Goal: Transaction & Acquisition: Purchase product/service

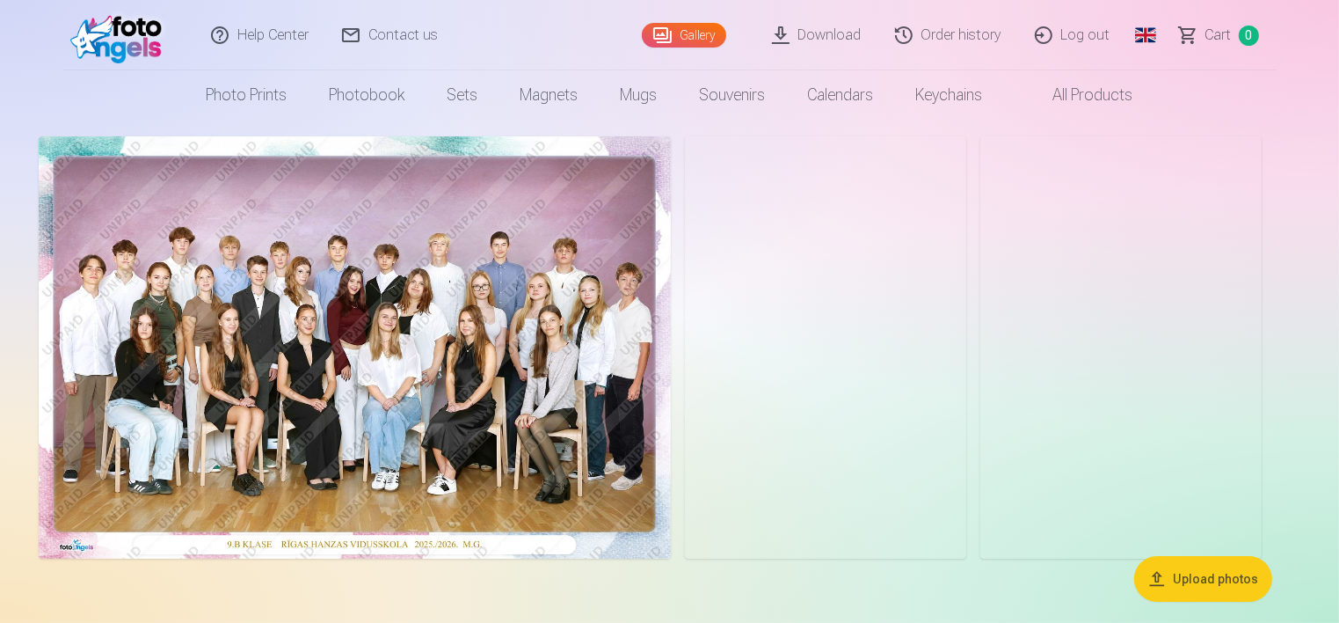
scroll to position [88, 0]
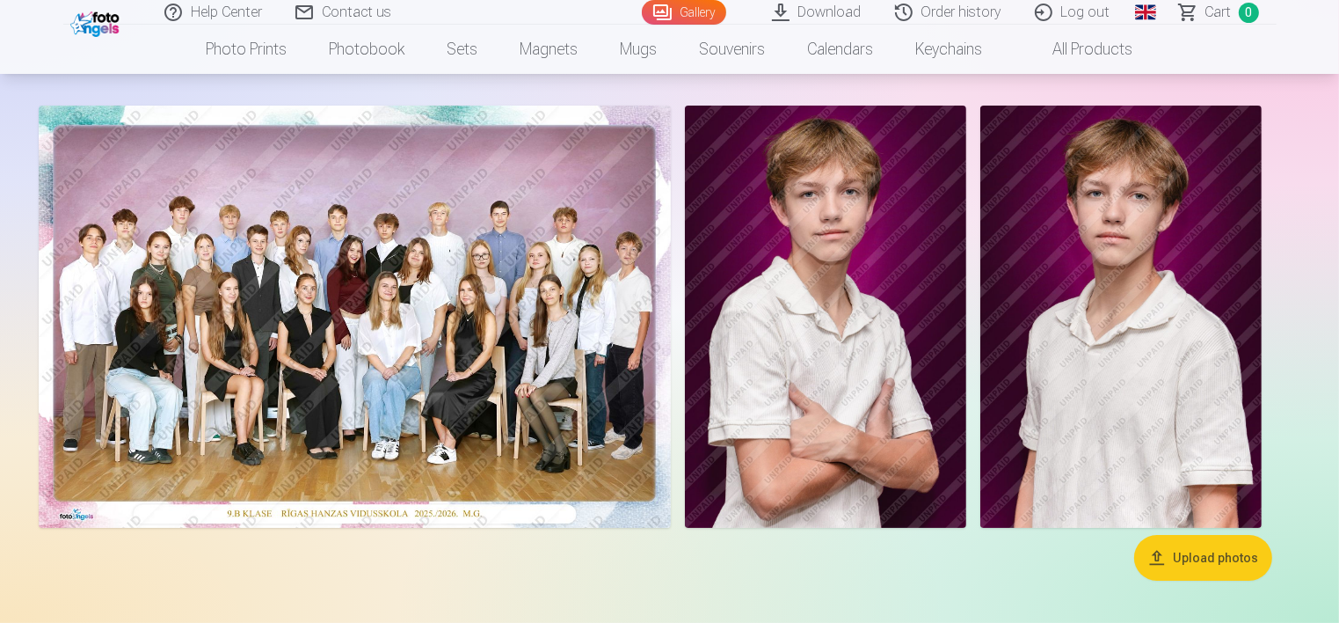
click at [1228, 561] on button "Upload photos" at bounding box center [1203, 558] width 138 height 46
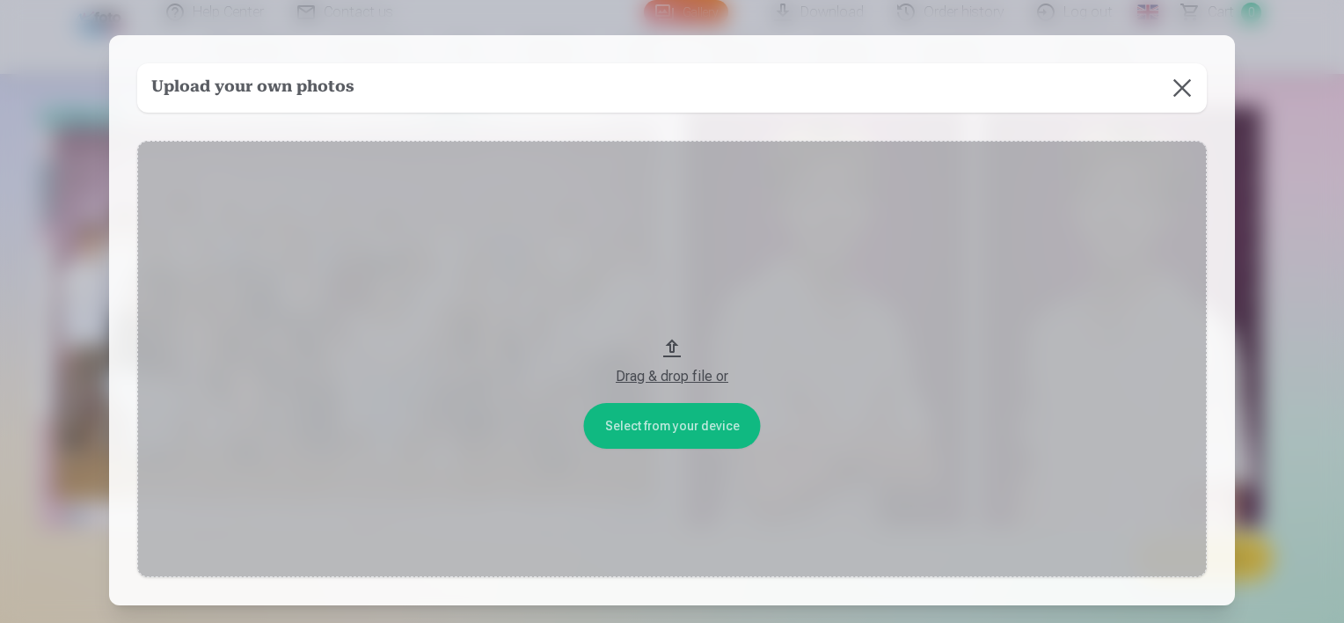
click at [655, 427] on button "Drag & drop file or" at bounding box center [671, 359] width 1069 height 436
click at [671, 380] on div "Drag & drop file or" at bounding box center [672, 376] width 1034 height 21
click at [652, 421] on button "Drag & drop file or" at bounding box center [671, 359] width 1069 height 436
click at [1175, 84] on button at bounding box center [1181, 87] width 49 height 49
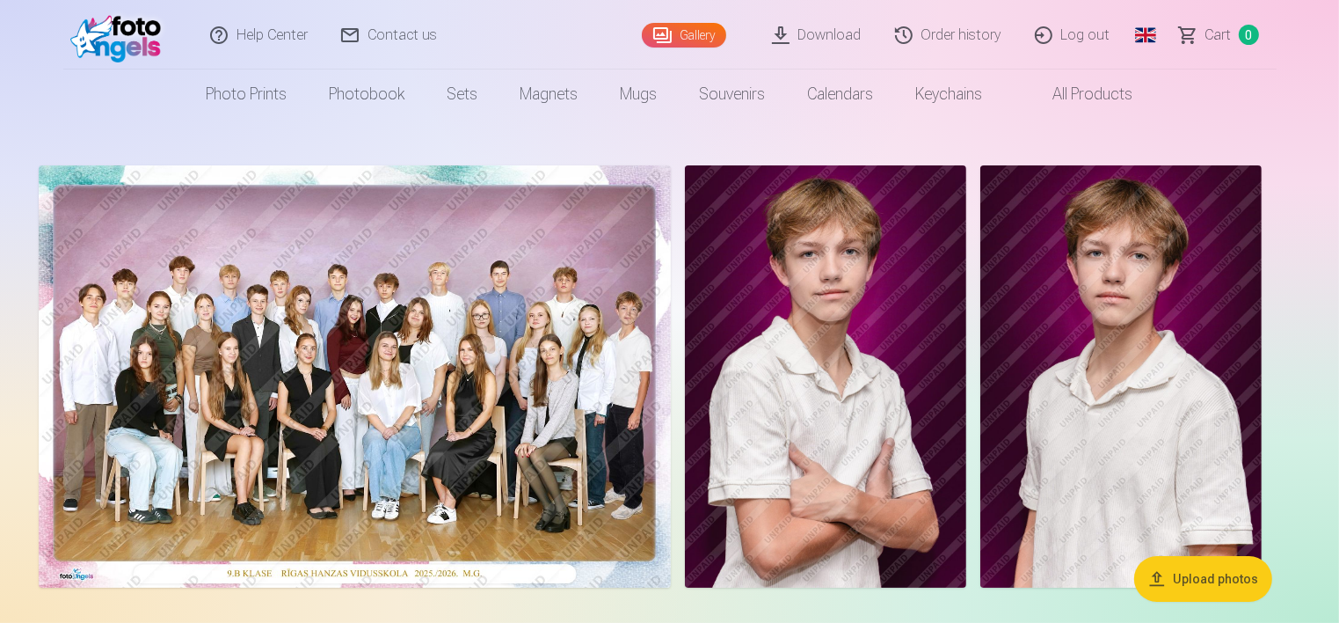
scroll to position [0, 0]
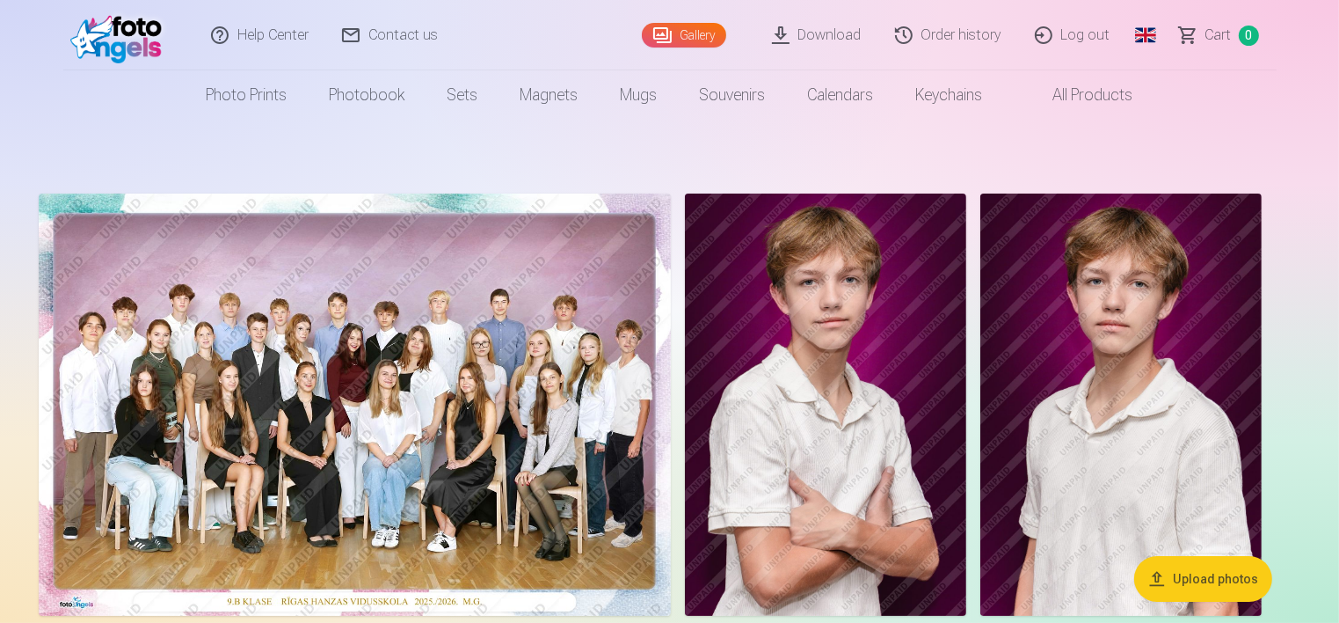
click at [818, 317] on img at bounding box center [825, 404] width 281 height 422
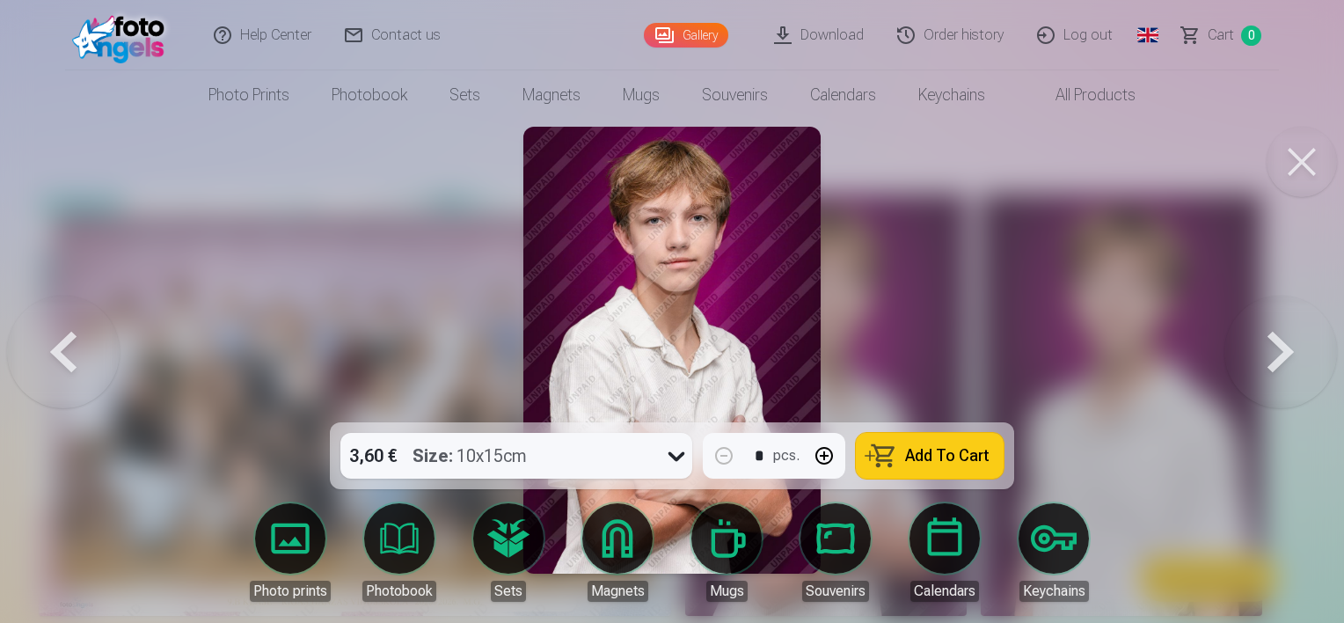
click at [997, 258] on div at bounding box center [672, 311] width 1344 height 623
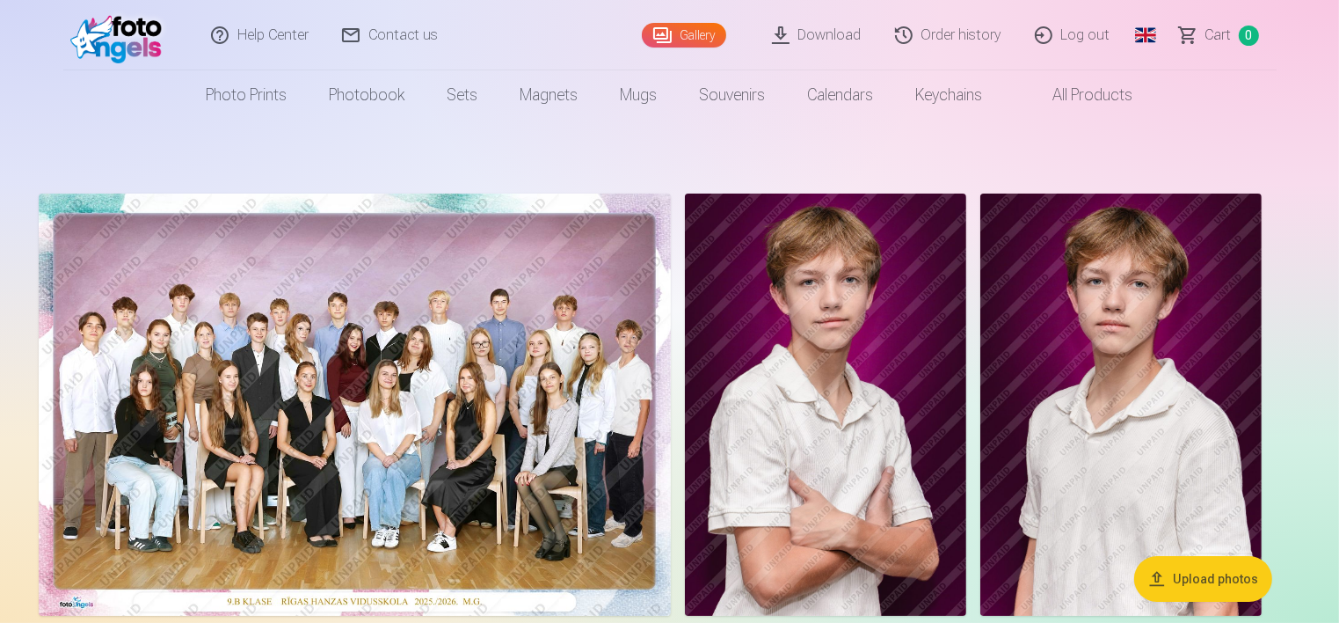
click at [404, 402] on img at bounding box center [355, 404] width 632 height 422
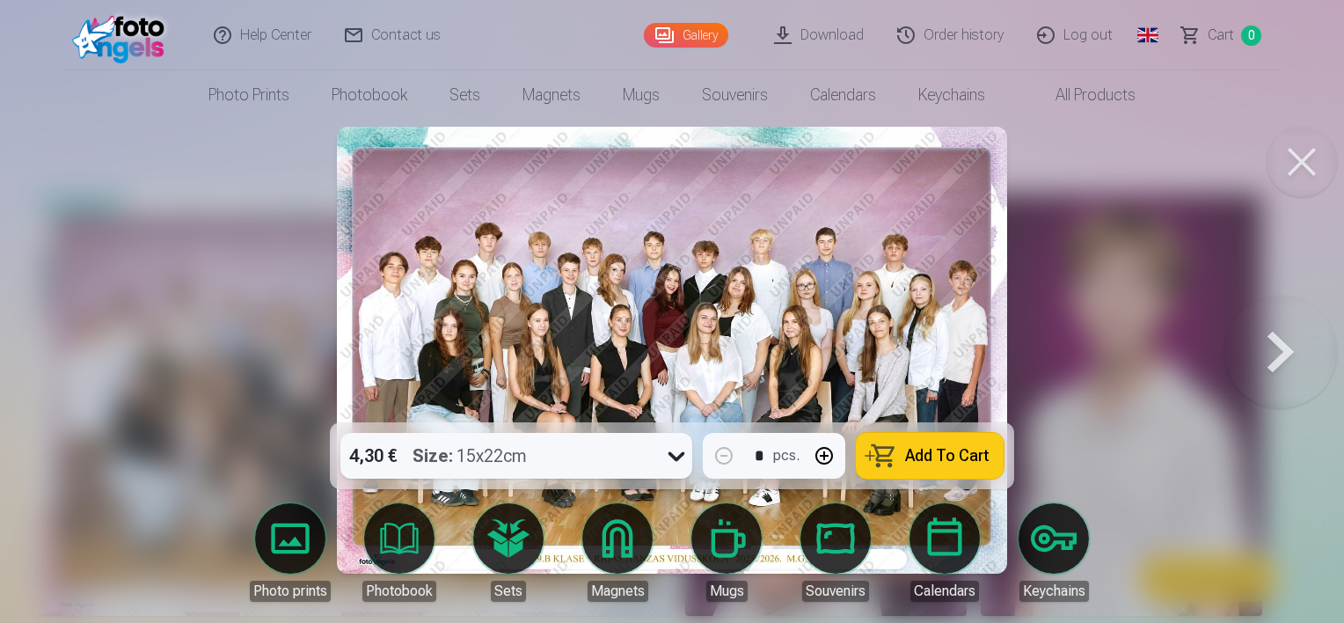
click at [1179, 251] on div at bounding box center [672, 311] width 1344 height 623
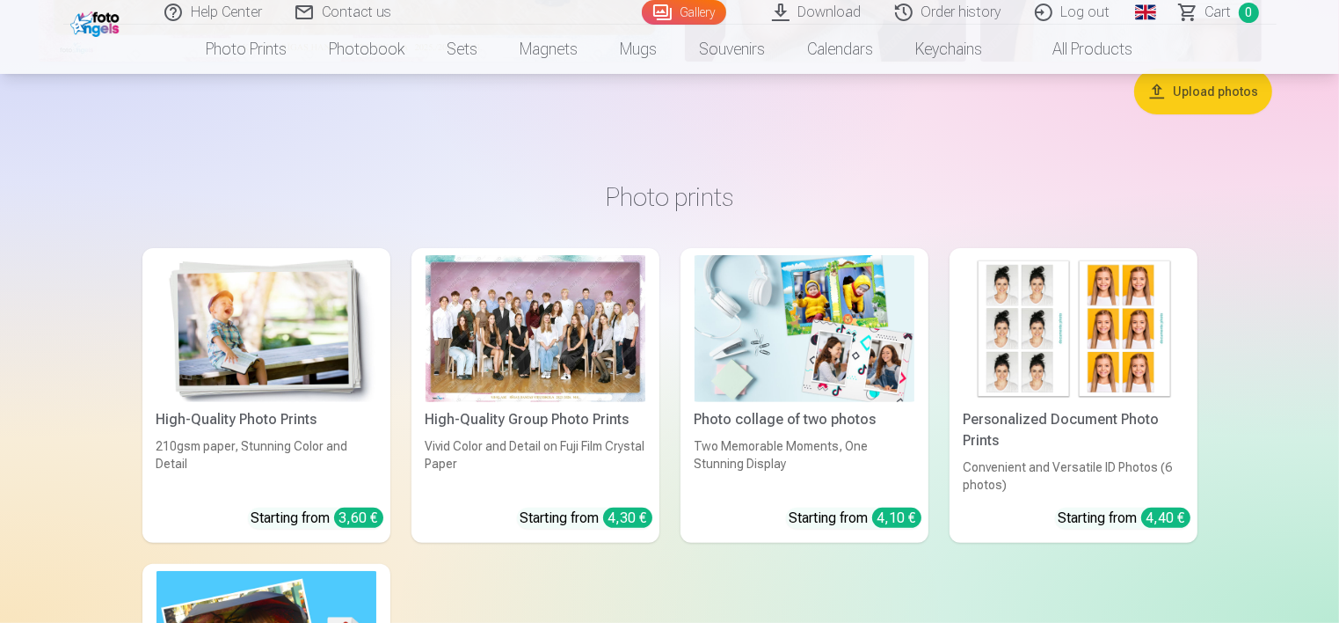
scroll to position [703, 0]
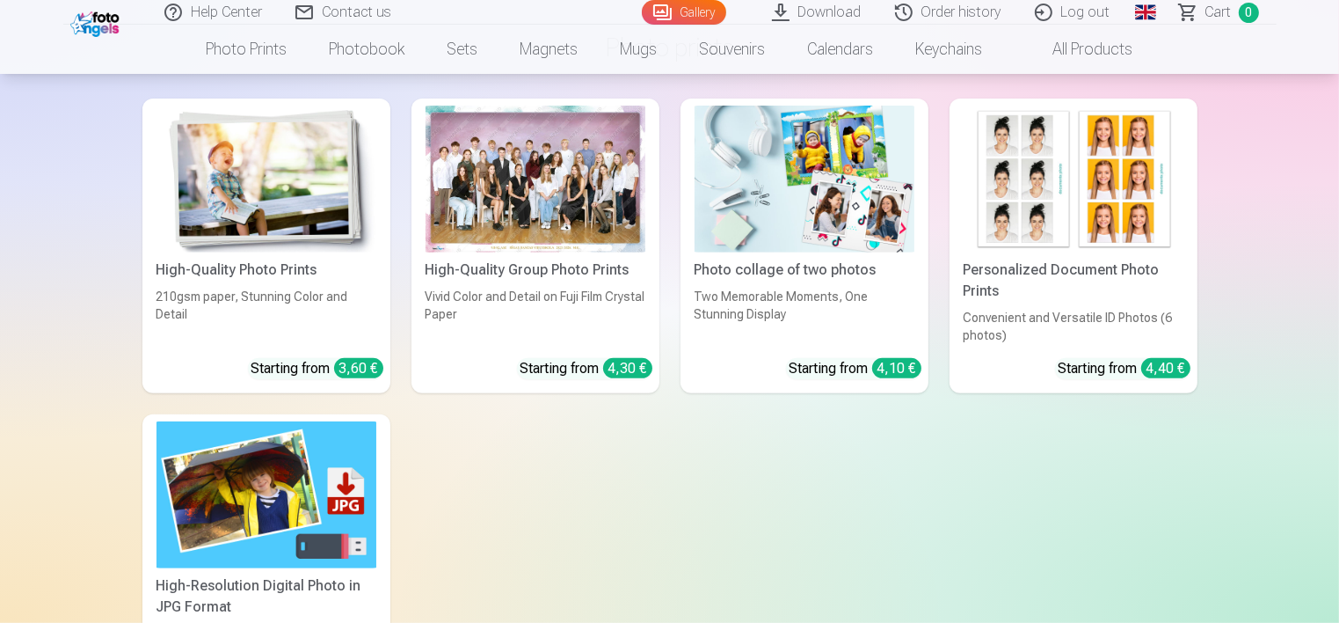
click at [519, 182] on div at bounding box center [536, 179] width 220 height 147
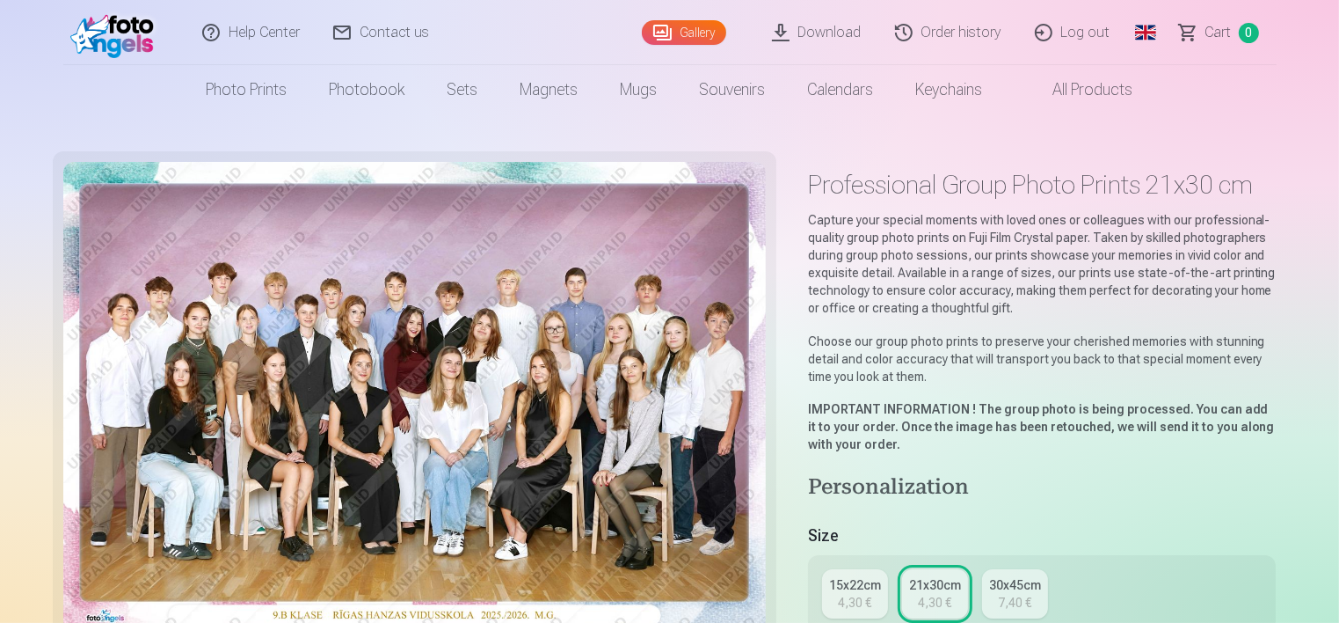
scroll to position [88, 0]
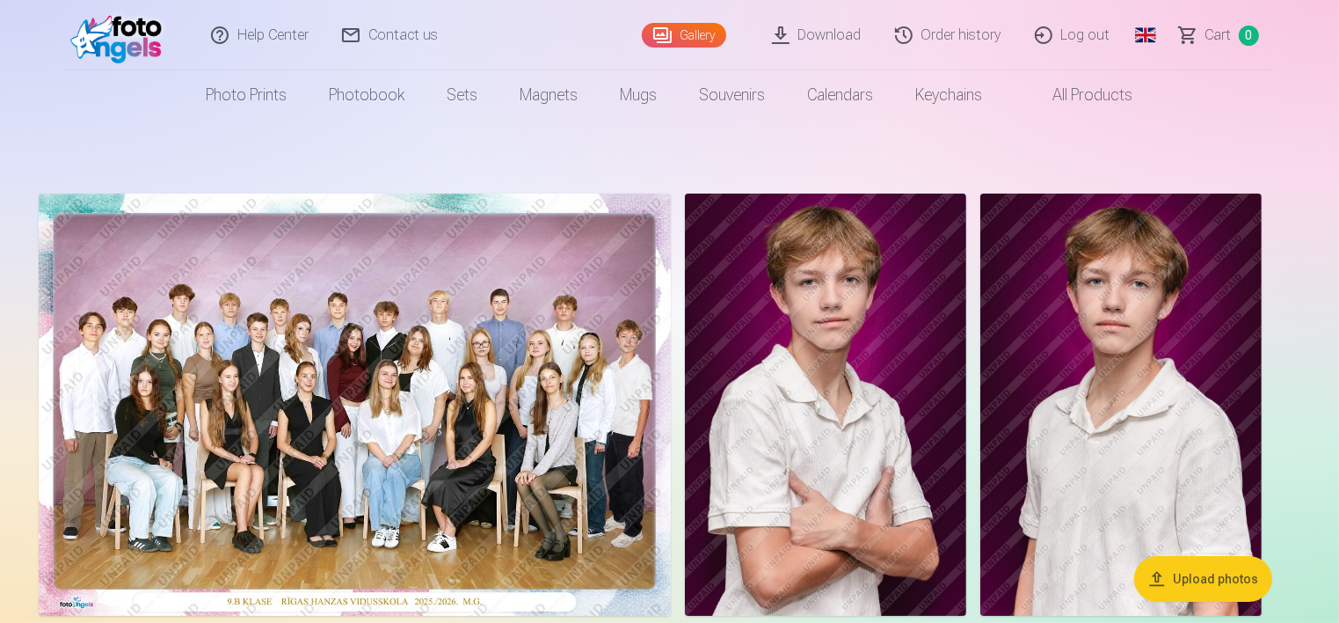
click at [871, 374] on img at bounding box center [825, 404] width 281 height 422
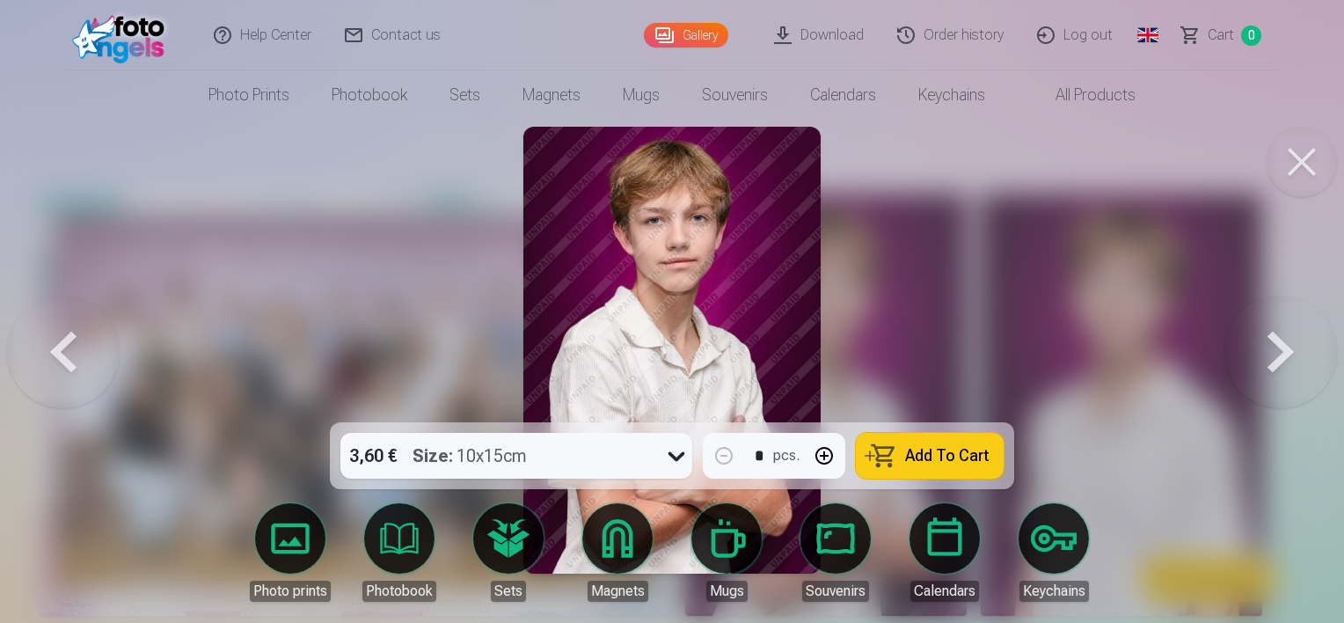
click at [550, 447] on div "3,60 € Size : 10x15cm" at bounding box center [499, 456] width 318 height 46
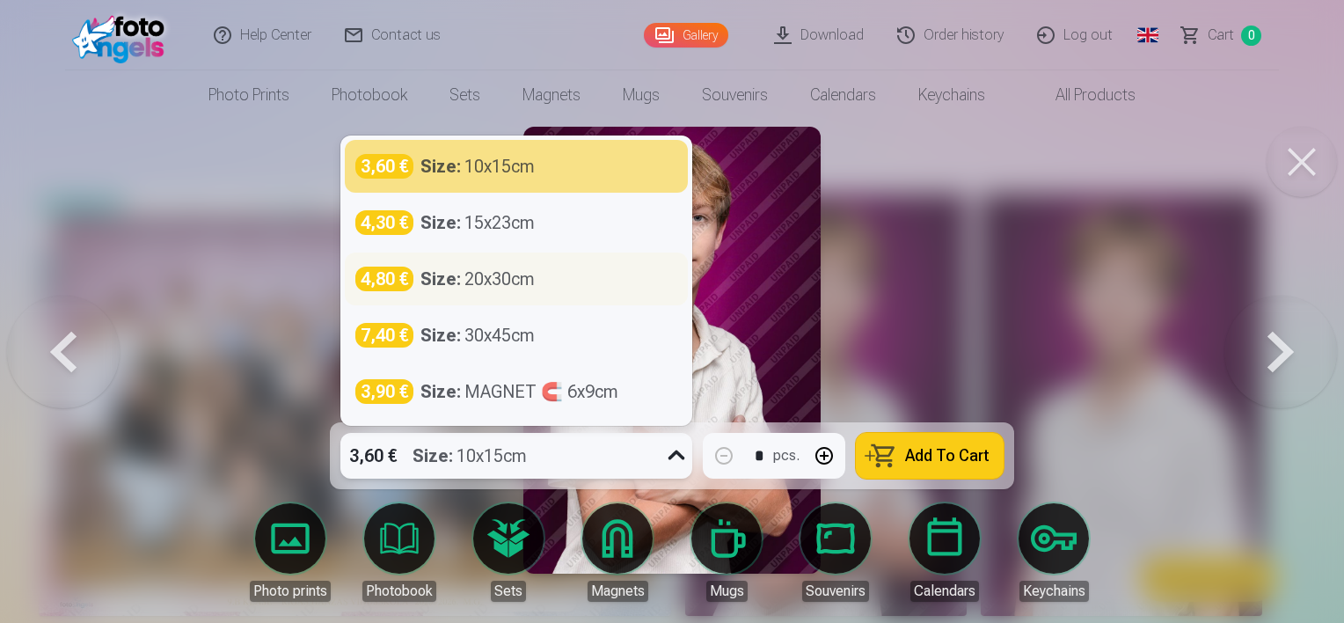
click at [516, 281] on div "Size : 20x30cm" at bounding box center [477, 278] width 114 height 25
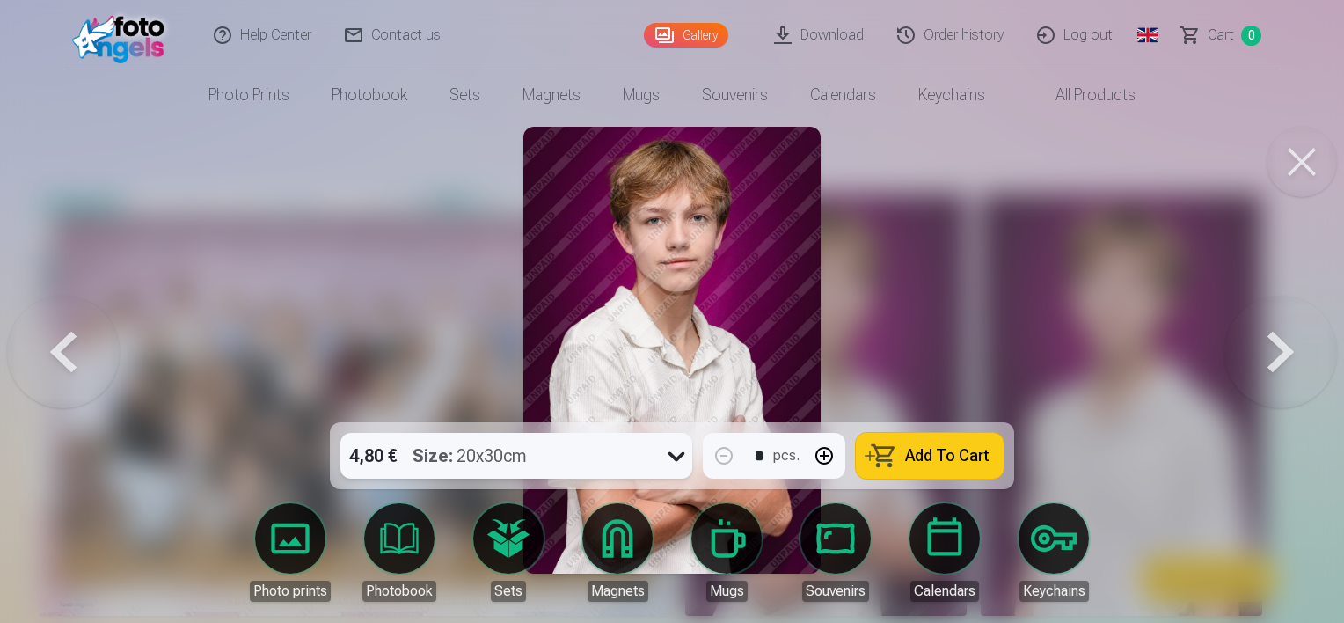
click at [63, 225] on div at bounding box center [672, 311] width 1344 height 623
